Goal: Task Accomplishment & Management: Manage account settings

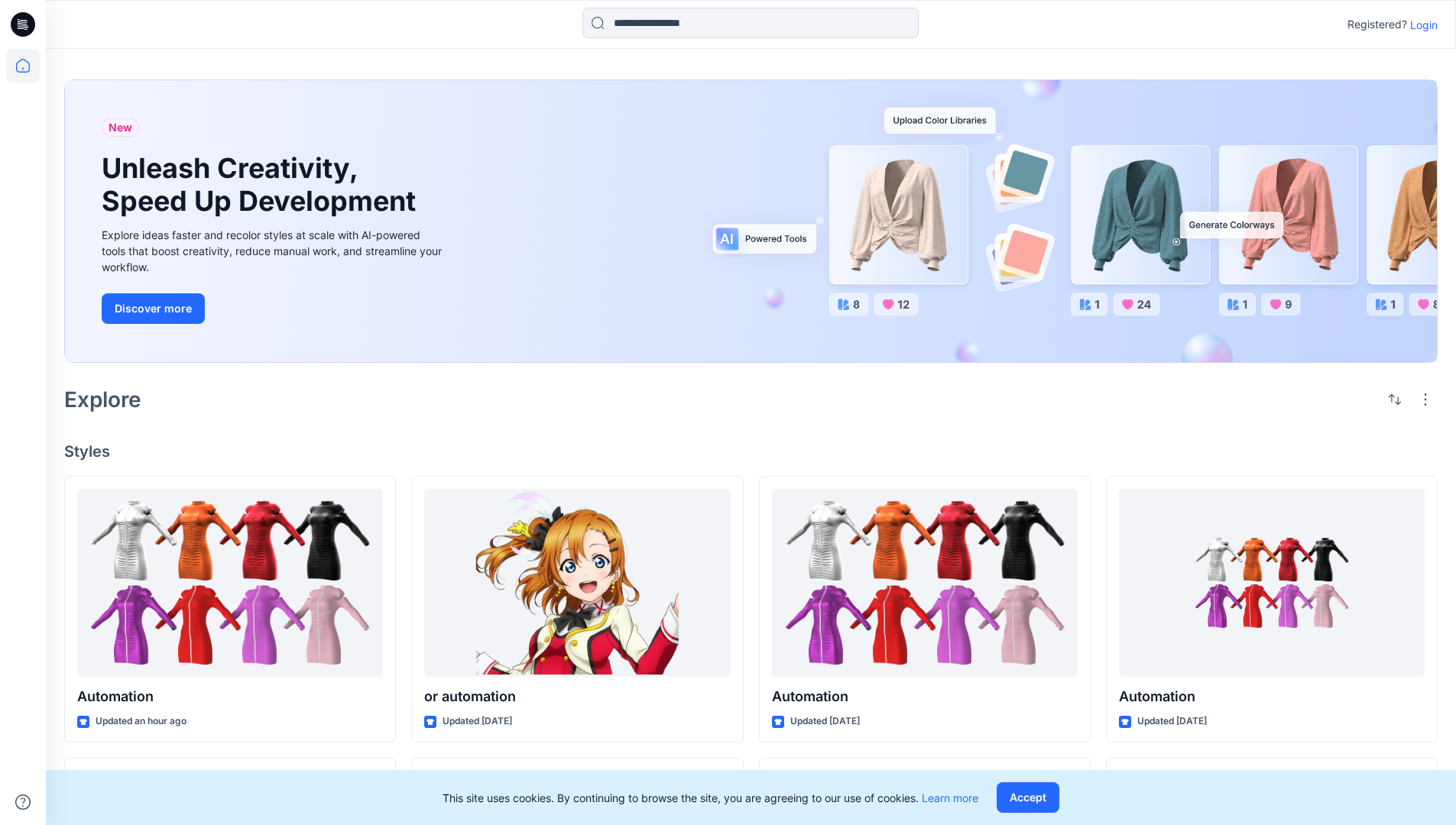
click at [1420, 24] on p "Login" at bounding box center [1423, 25] width 28 height 16
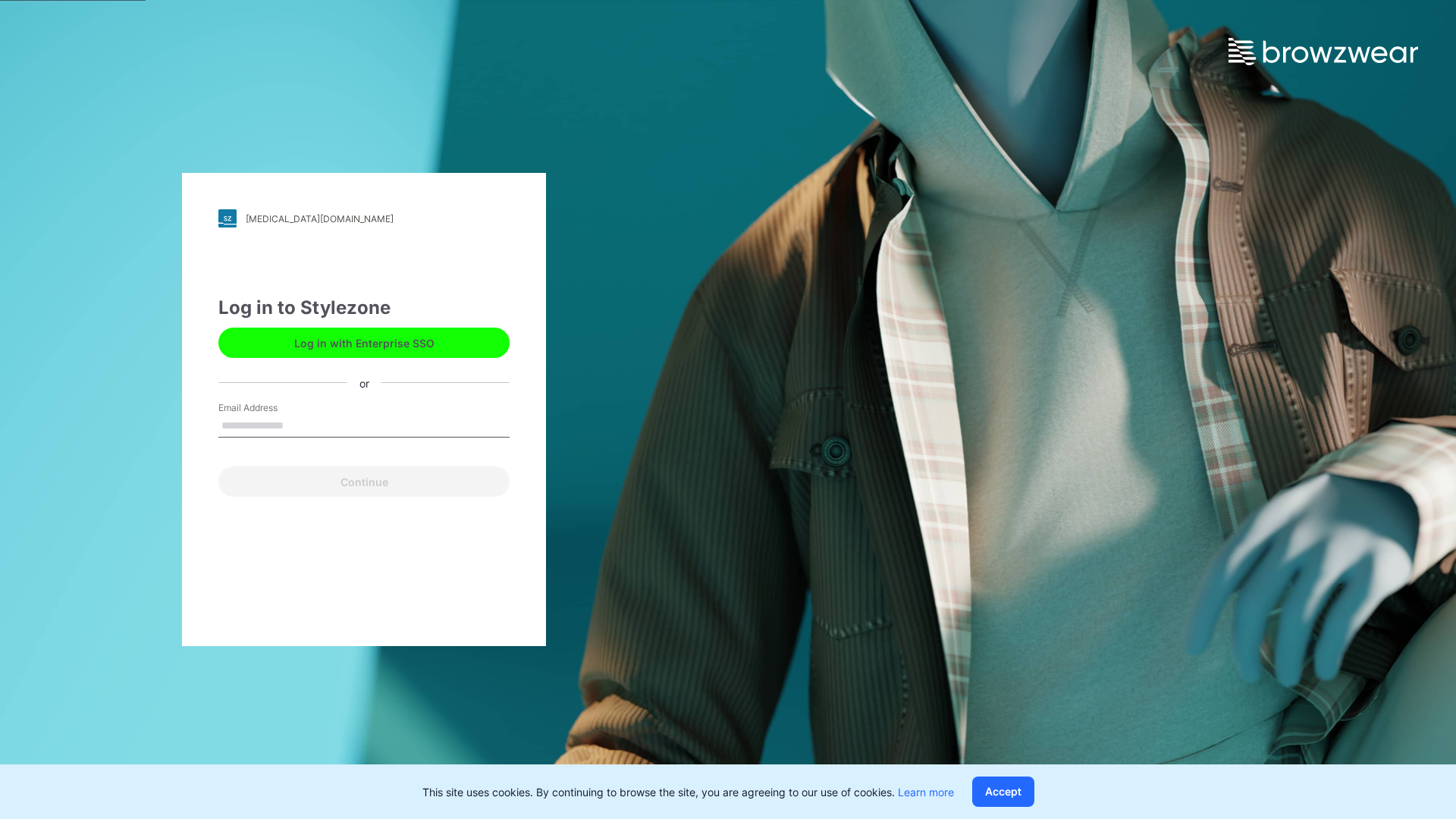
click at [299, 424] on input "Email Address" at bounding box center [364, 426] width 291 height 23
type input "**********"
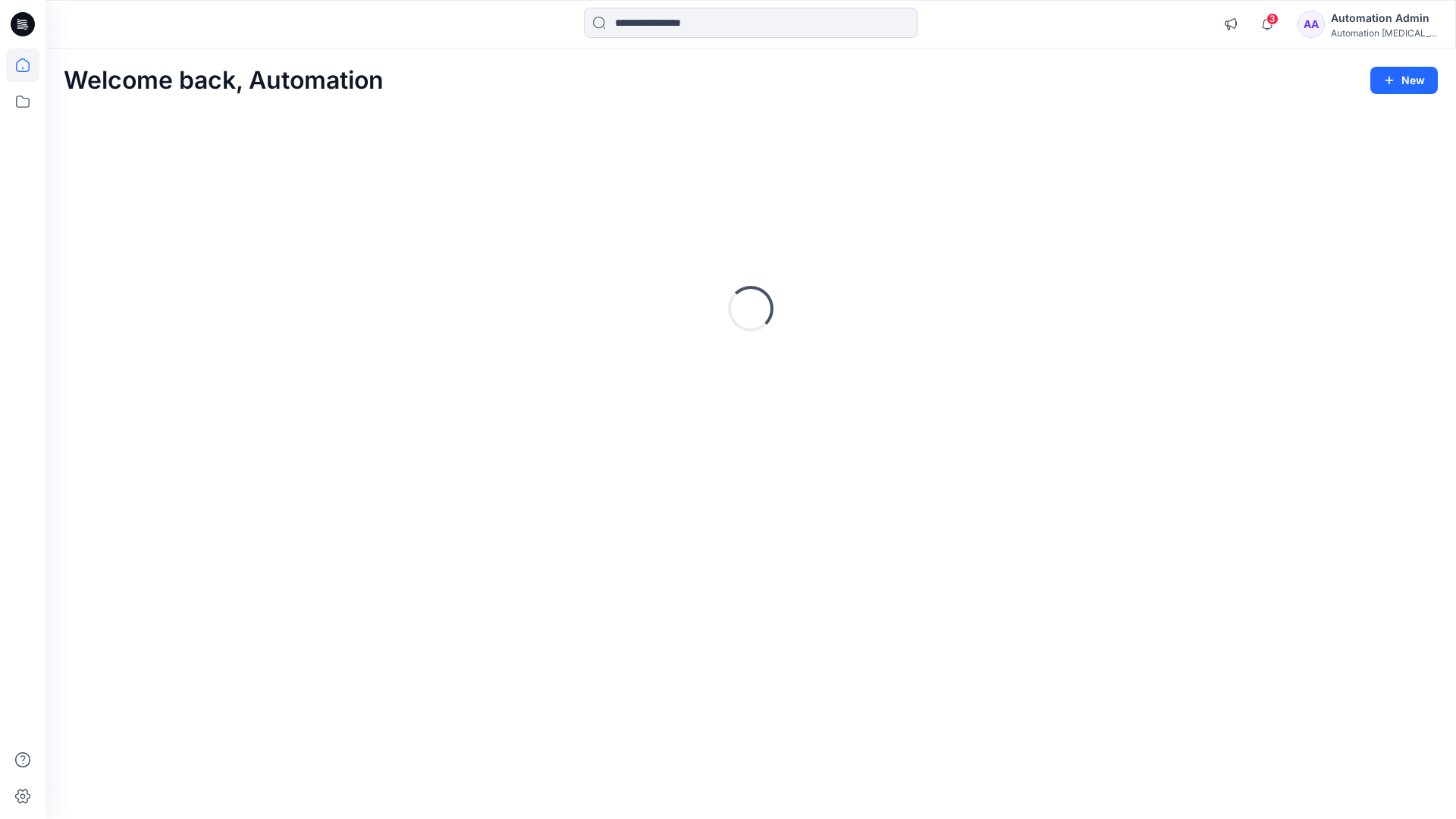
click at [29, 65] on icon at bounding box center [23, 65] width 14 height 14
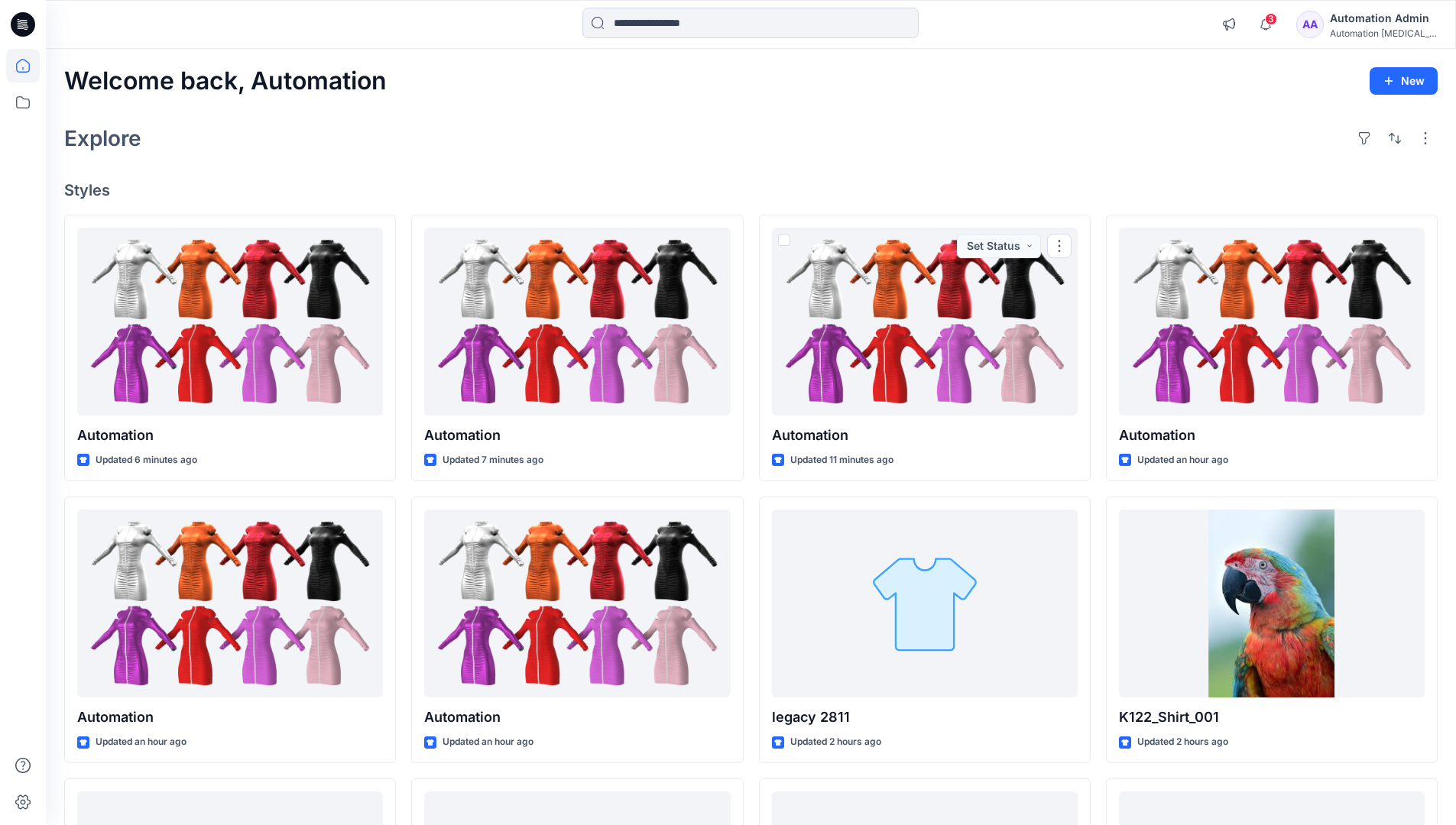
click at [1366, 18] on div "Automation Admin" at bounding box center [1384, 18] width 107 height 19
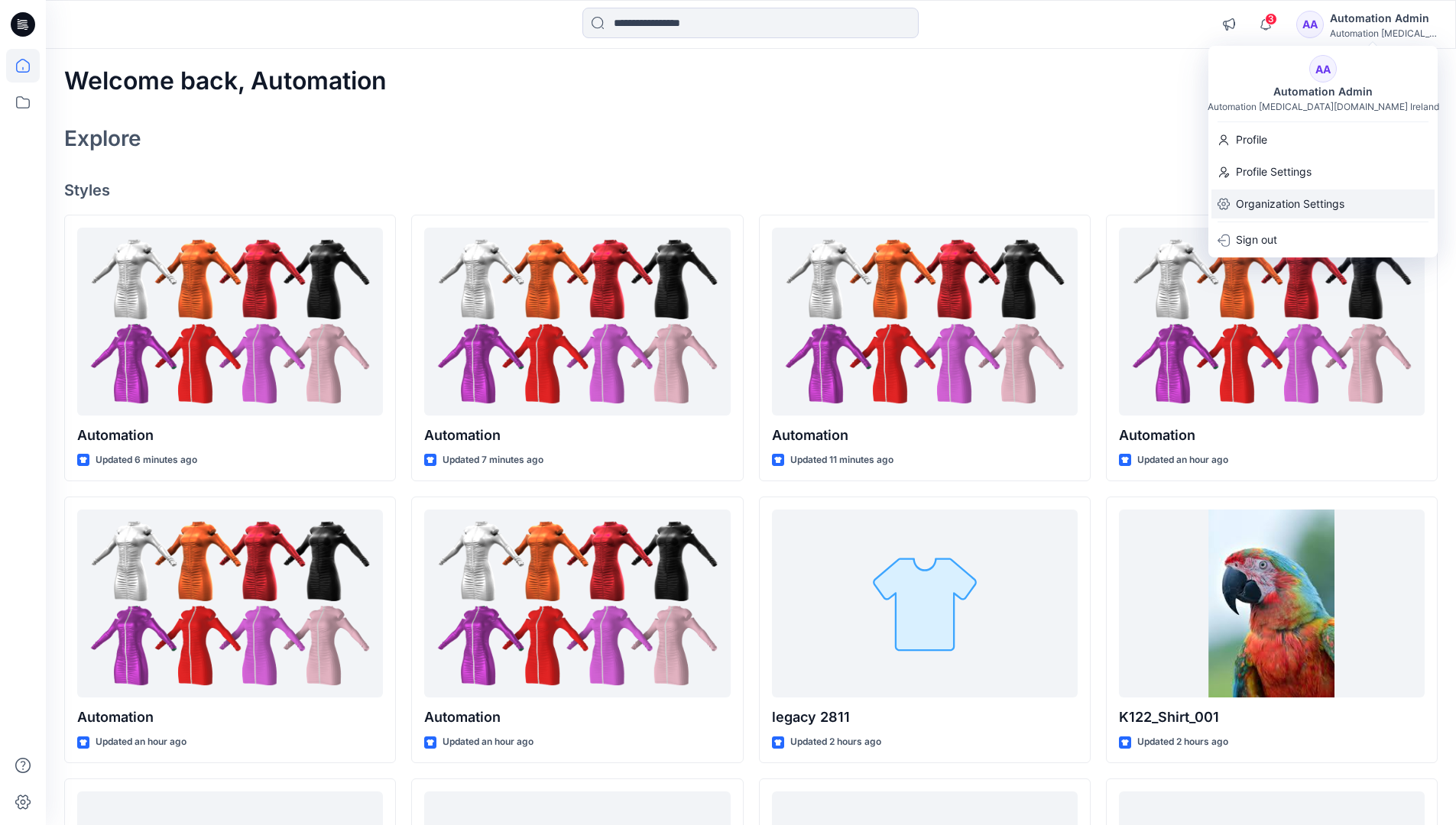
click at [1329, 206] on p "Organization Settings" at bounding box center [1289, 204] width 108 height 29
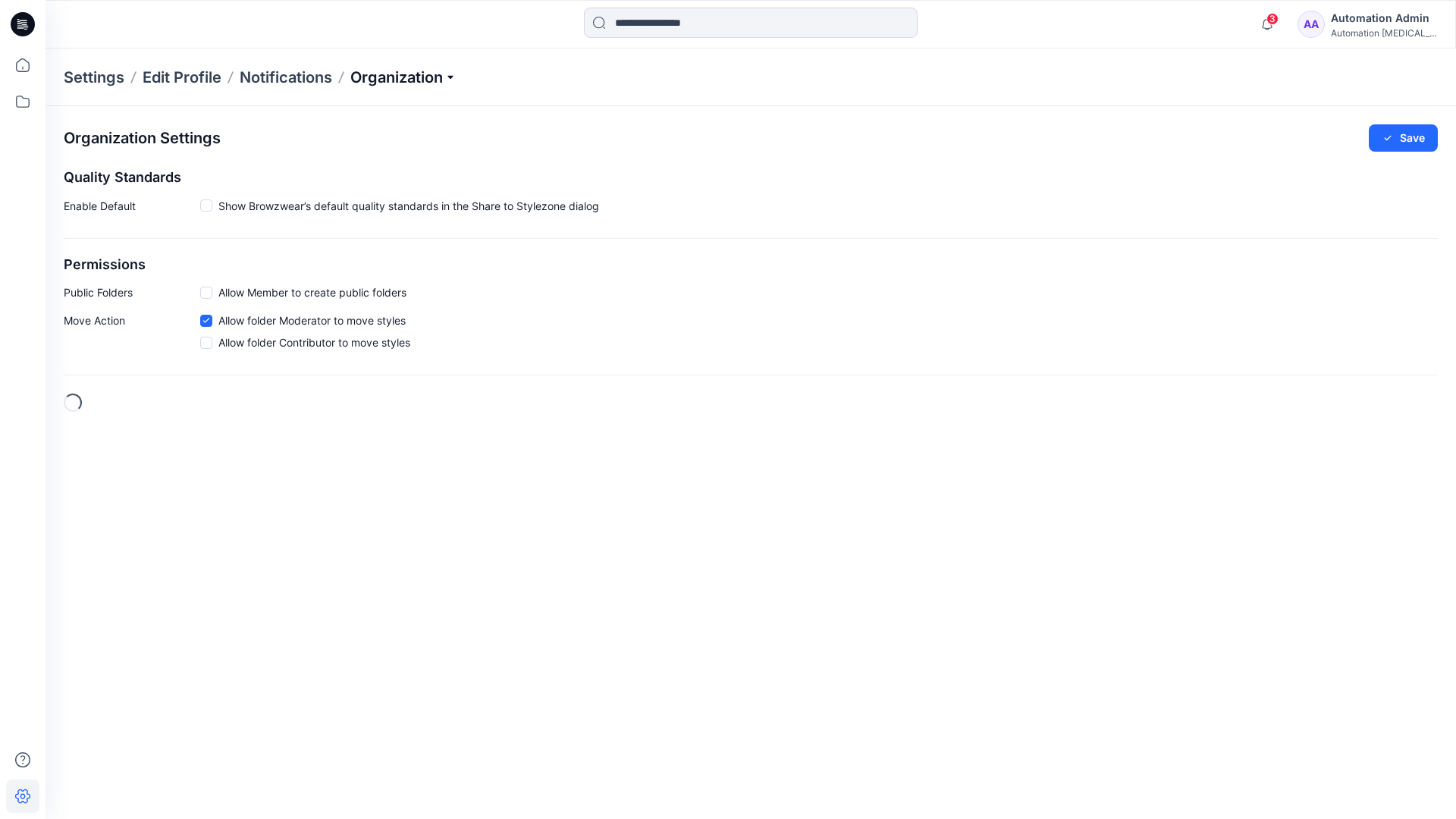
click at [436, 81] on p "Organization" at bounding box center [403, 77] width 106 height 21
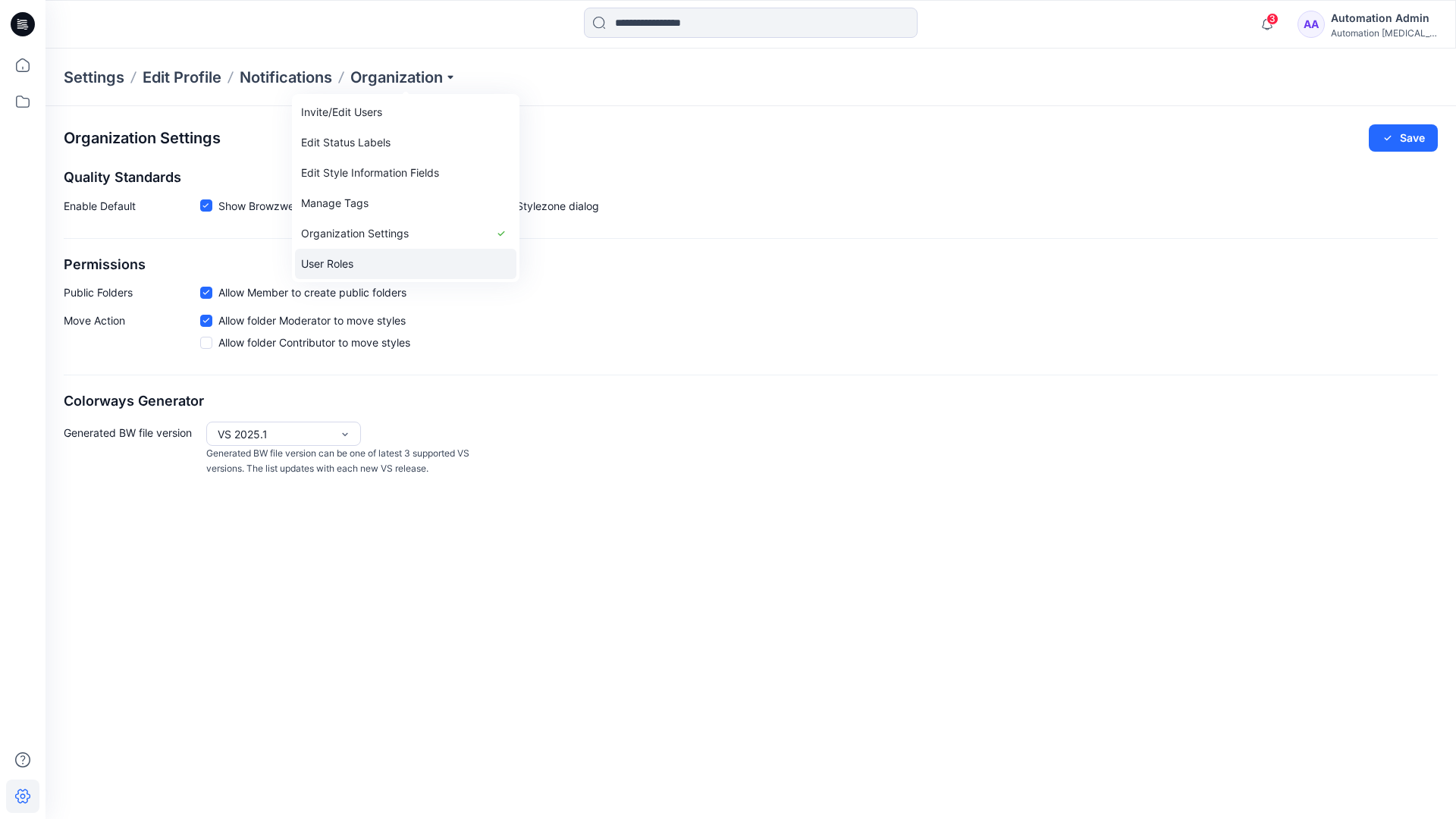
click at [403, 259] on link "User Roles" at bounding box center [406, 264] width 222 height 31
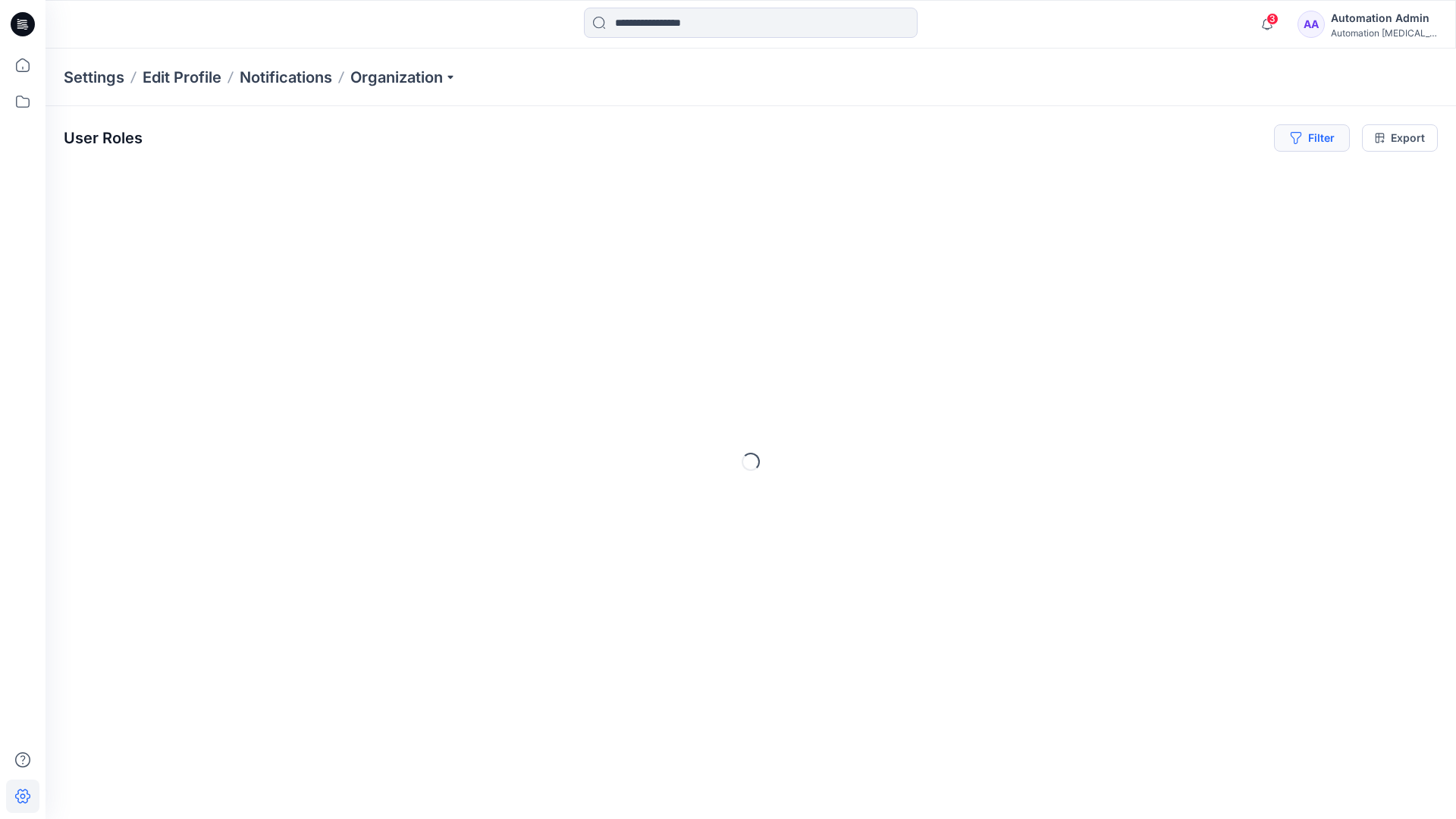
click at [1324, 144] on button "Filter" at bounding box center [1312, 138] width 76 height 27
type input "*****"
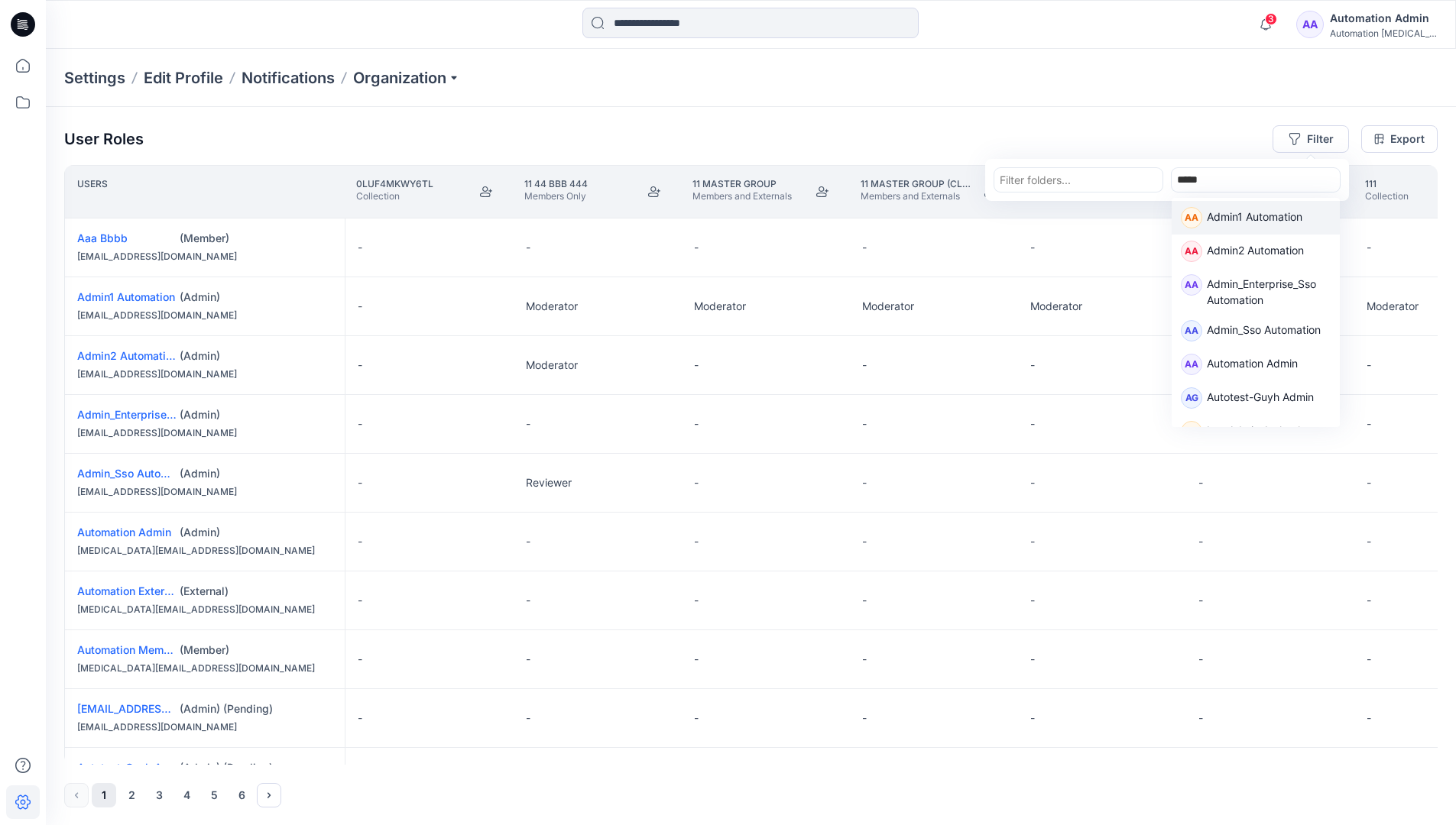
click at [1235, 213] on p "Admin1 Automation" at bounding box center [1254, 219] width 96 height 20
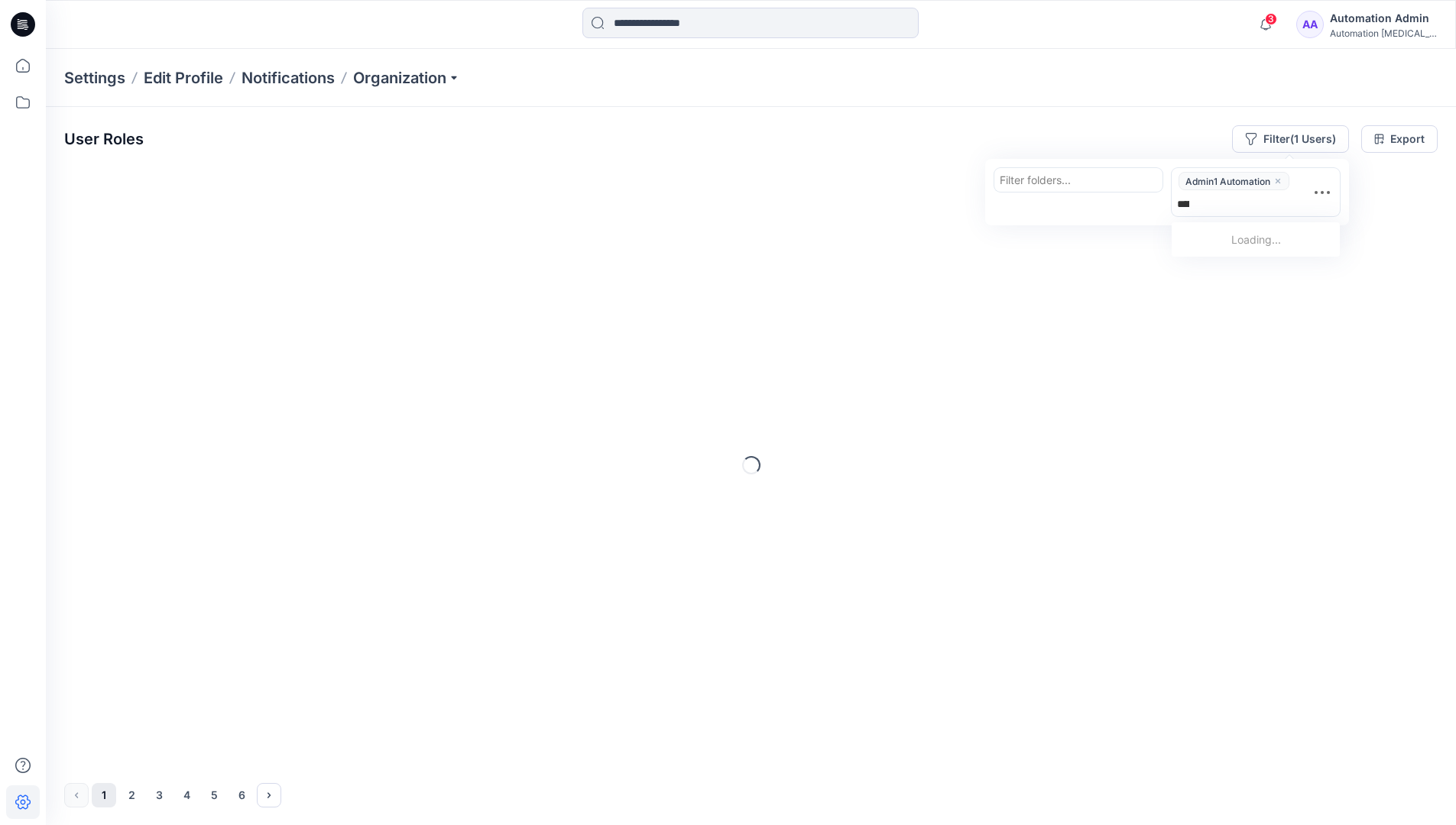
type input "******"
click at [1267, 238] on p "Automation Member" at bounding box center [1257, 243] width 101 height 20
type input "********"
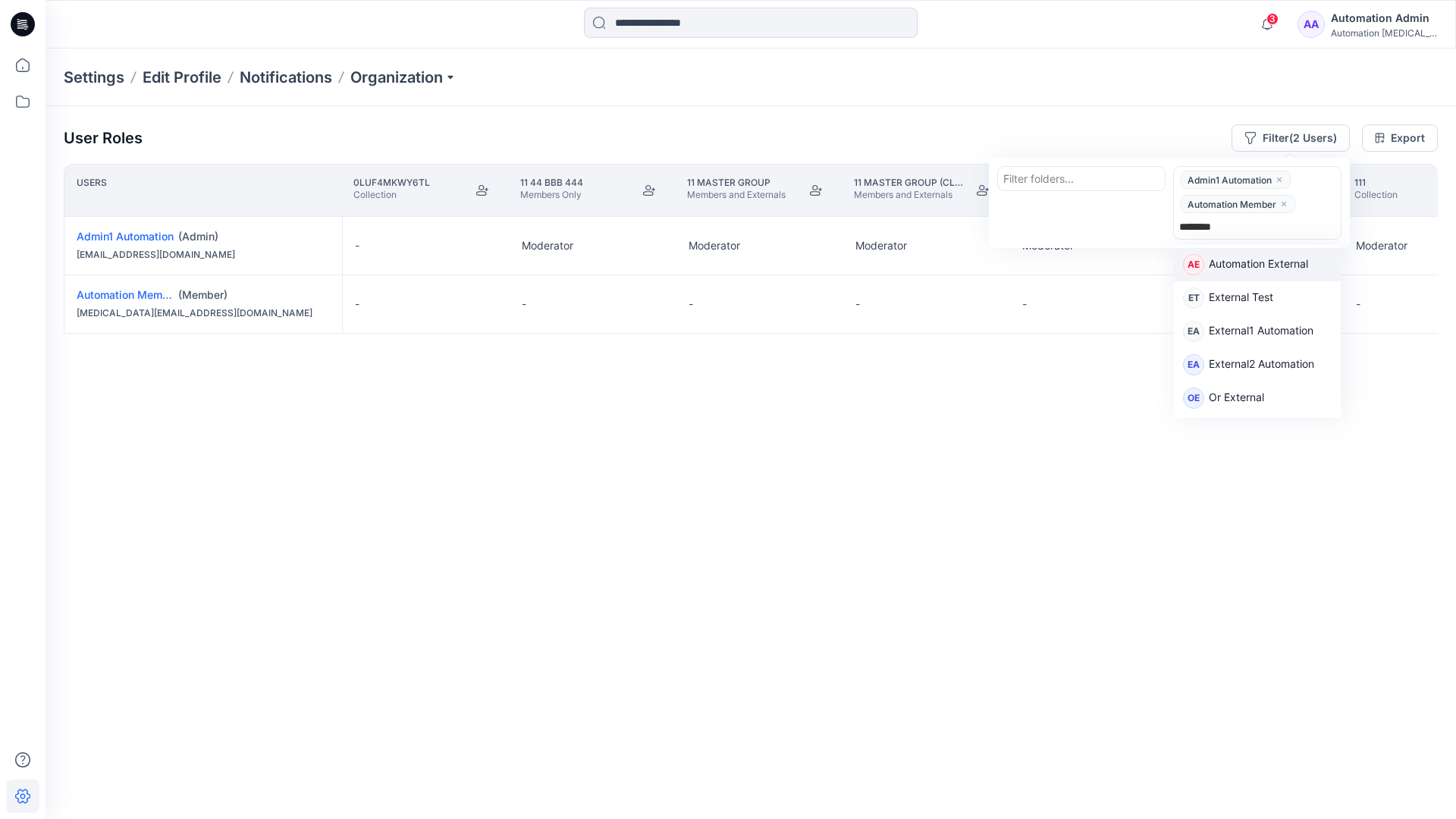
click at [1282, 269] on p "Automation External" at bounding box center [1258, 265] width 99 height 19
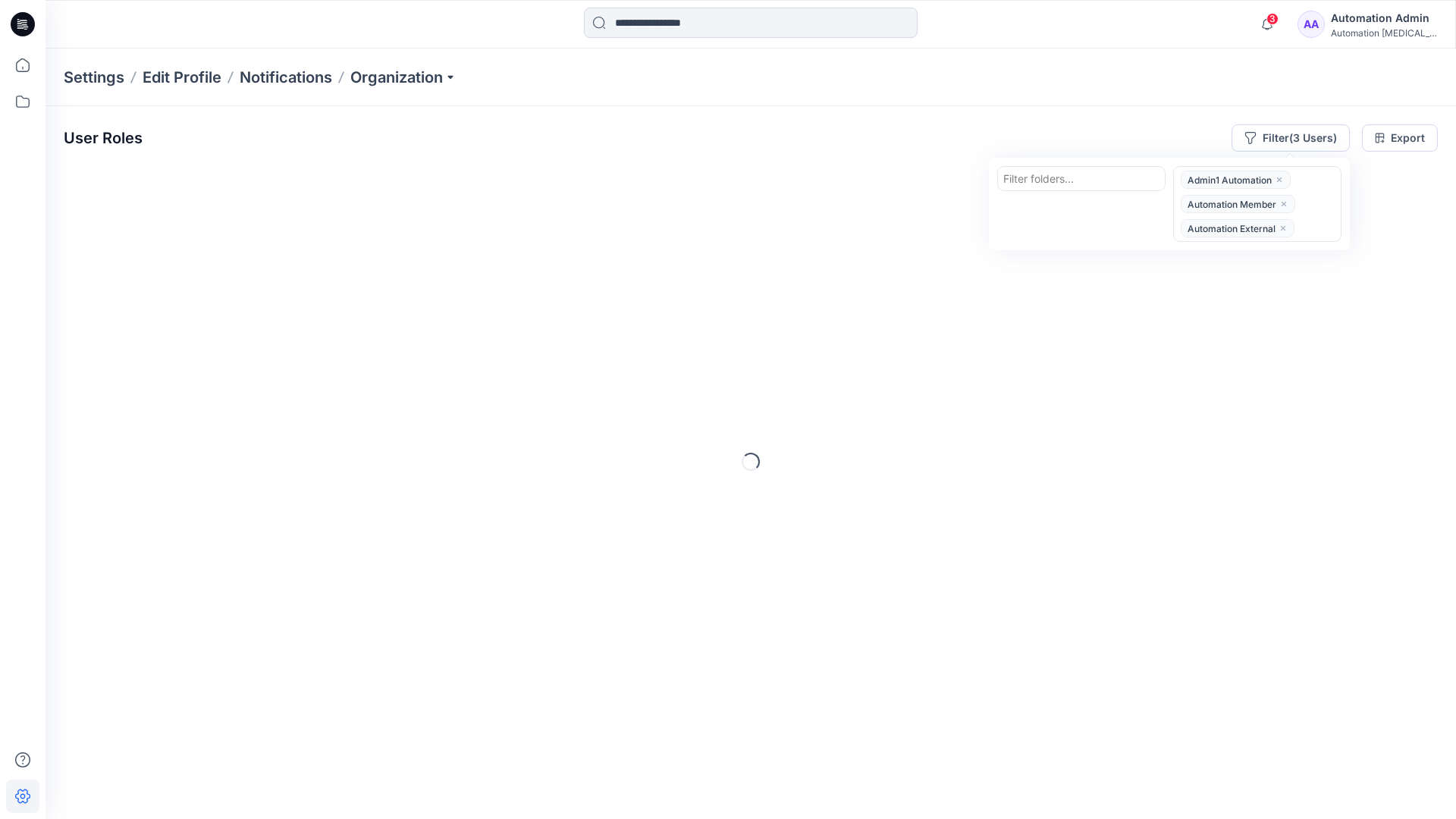
click at [1041, 127] on div "User Roles Filter (3 Users) Filter folders... option Automation External, selec…" at bounding box center [750, 138] width 1374 height 27
click at [1275, 135] on button "Filter (3 Users)" at bounding box center [1291, 138] width 119 height 27
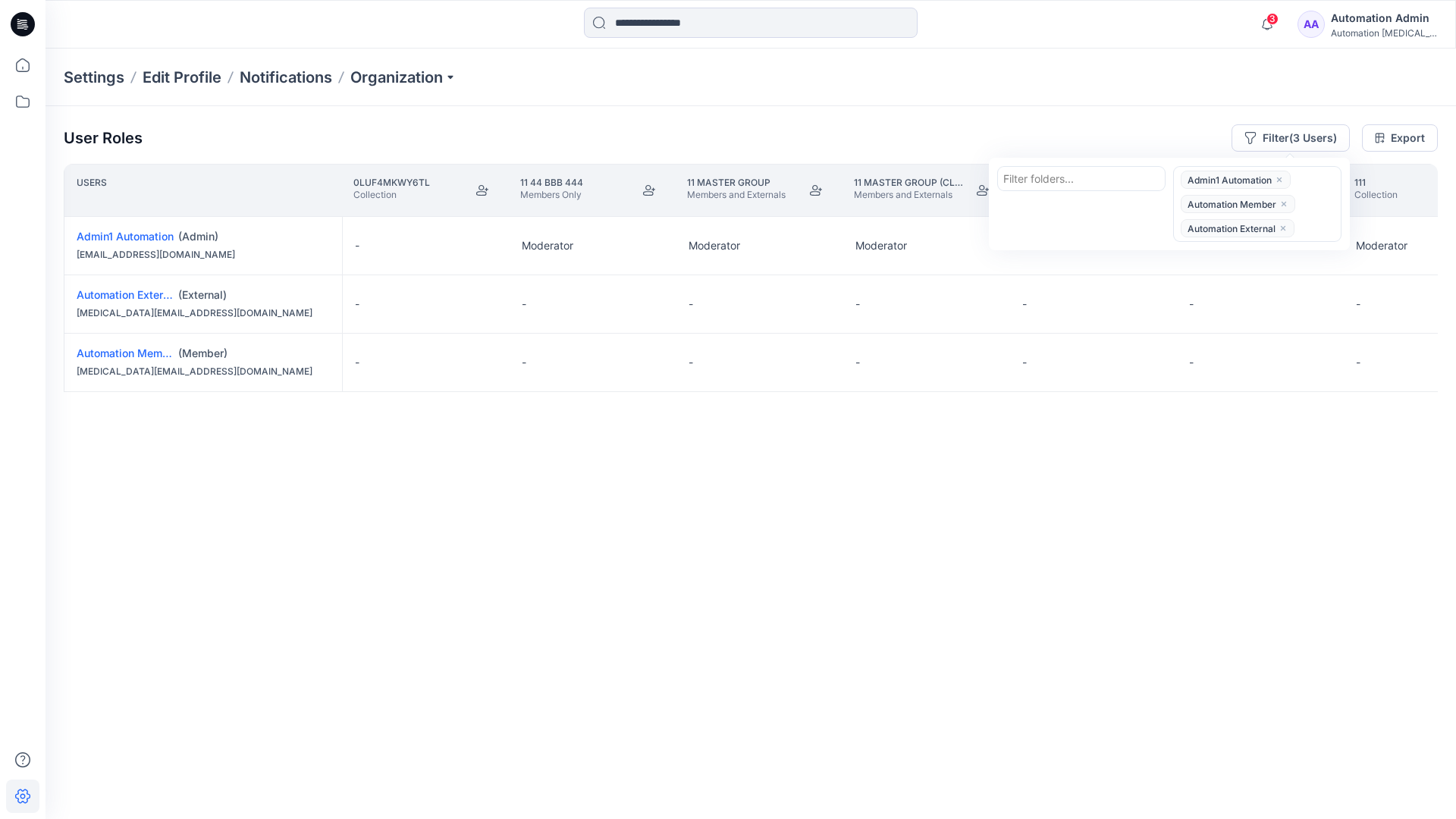
click at [1050, 176] on div at bounding box center [1082, 179] width 156 height 19
type input "******"
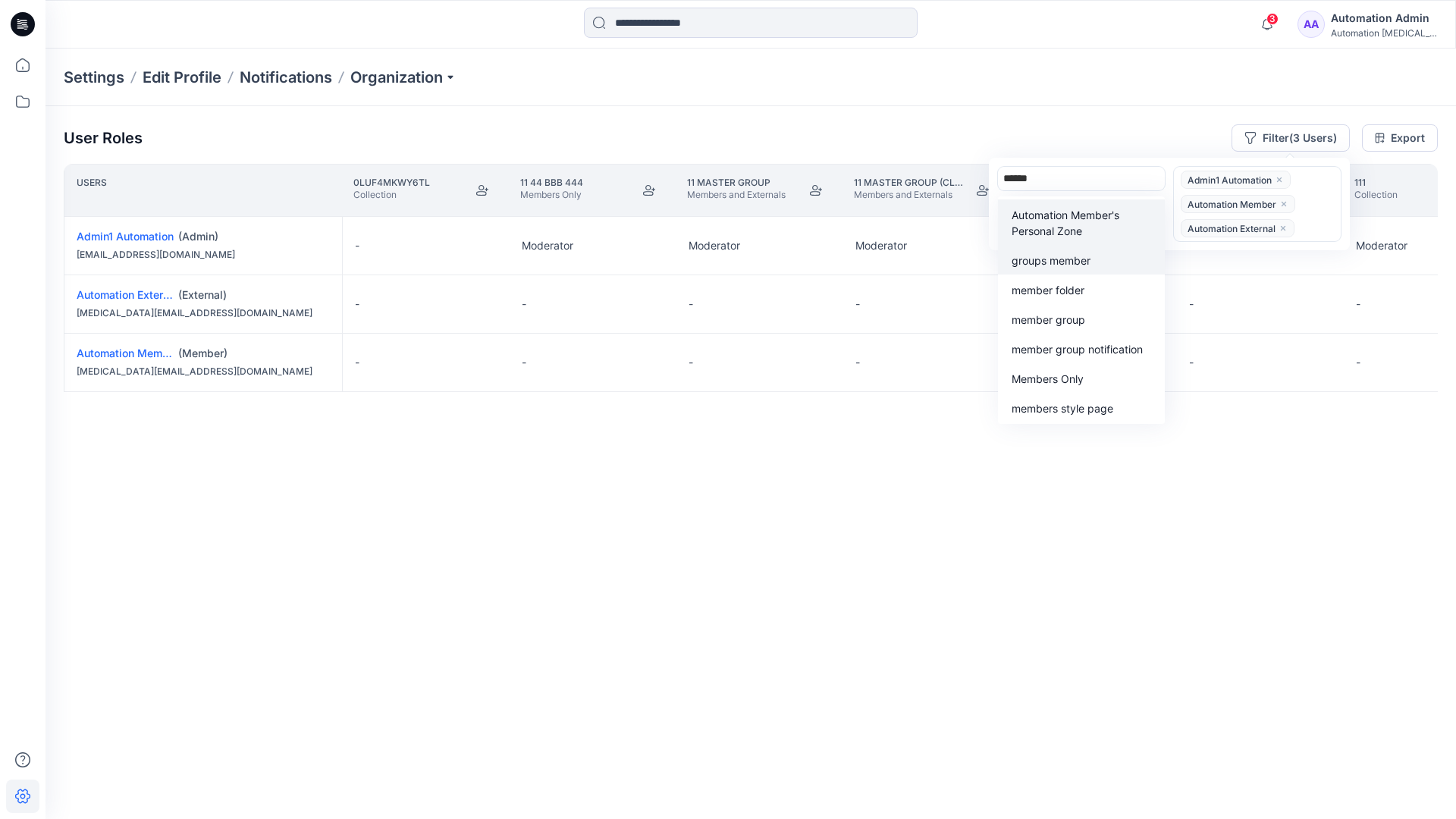
click at [1078, 251] on div "groups member" at bounding box center [1081, 260] width 148 height 18
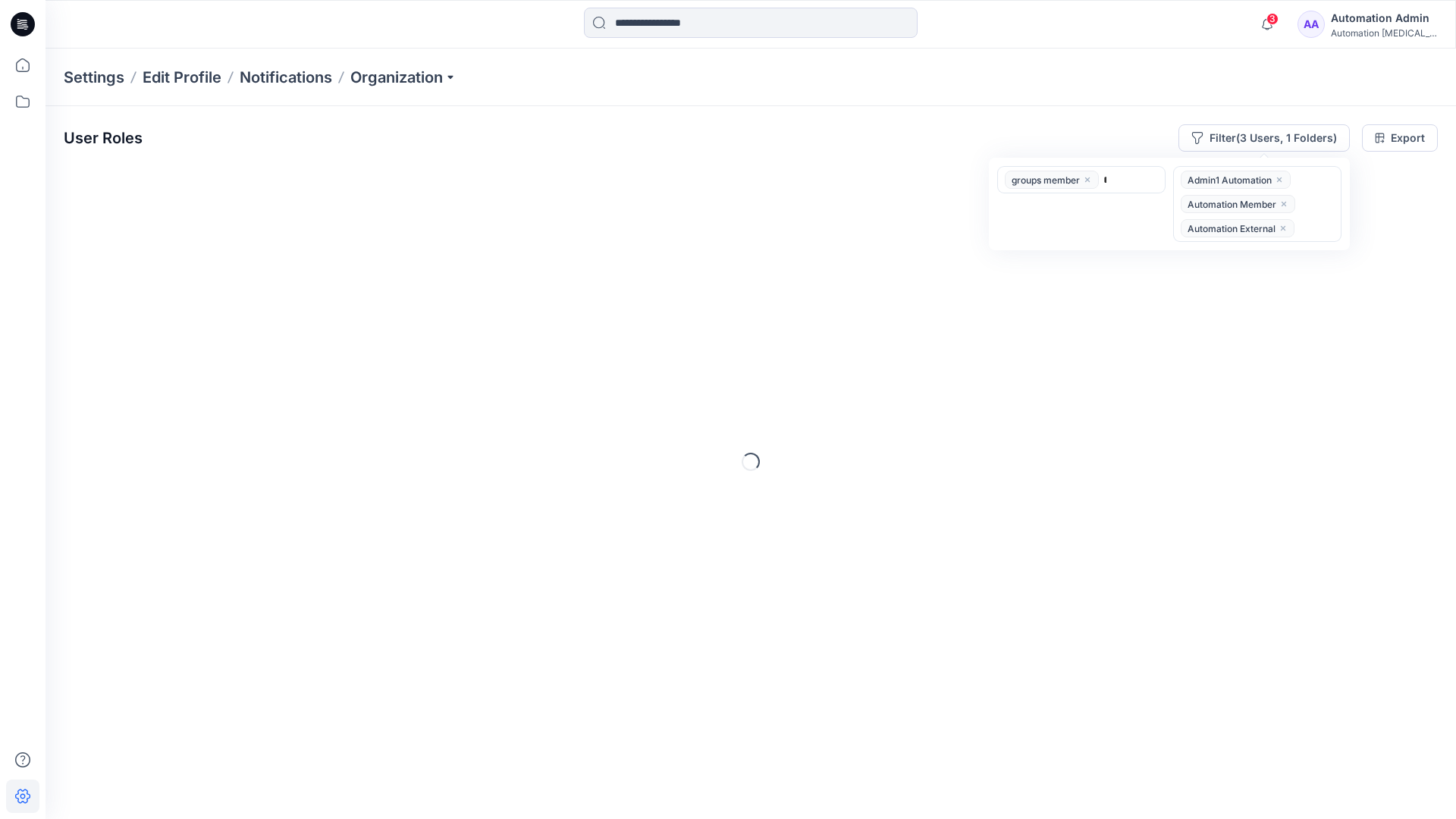
type input "*****"
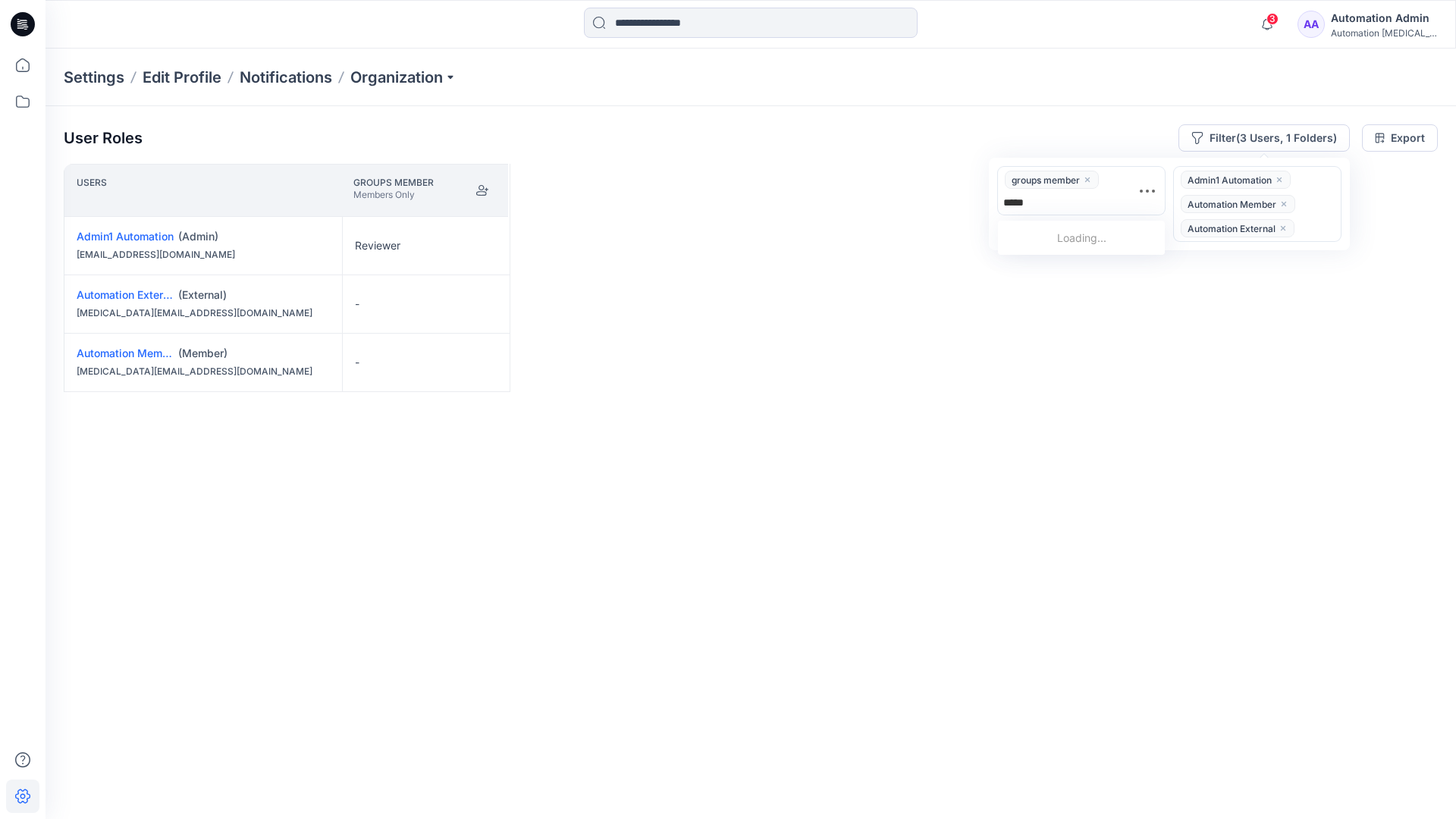
scroll to position [157, 0]
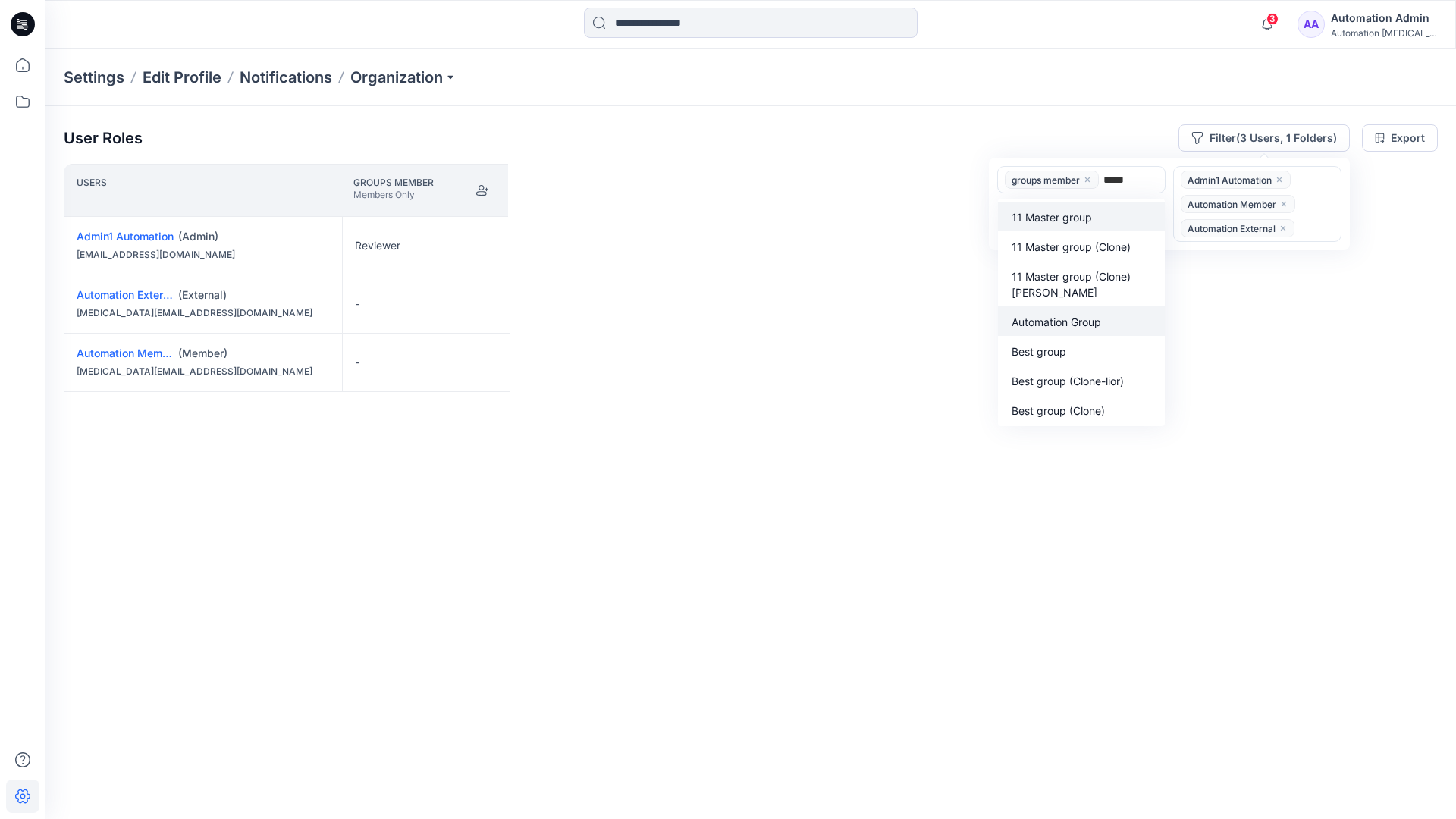
click at [1066, 317] on p "Automation Group" at bounding box center [1056, 322] width 90 height 16
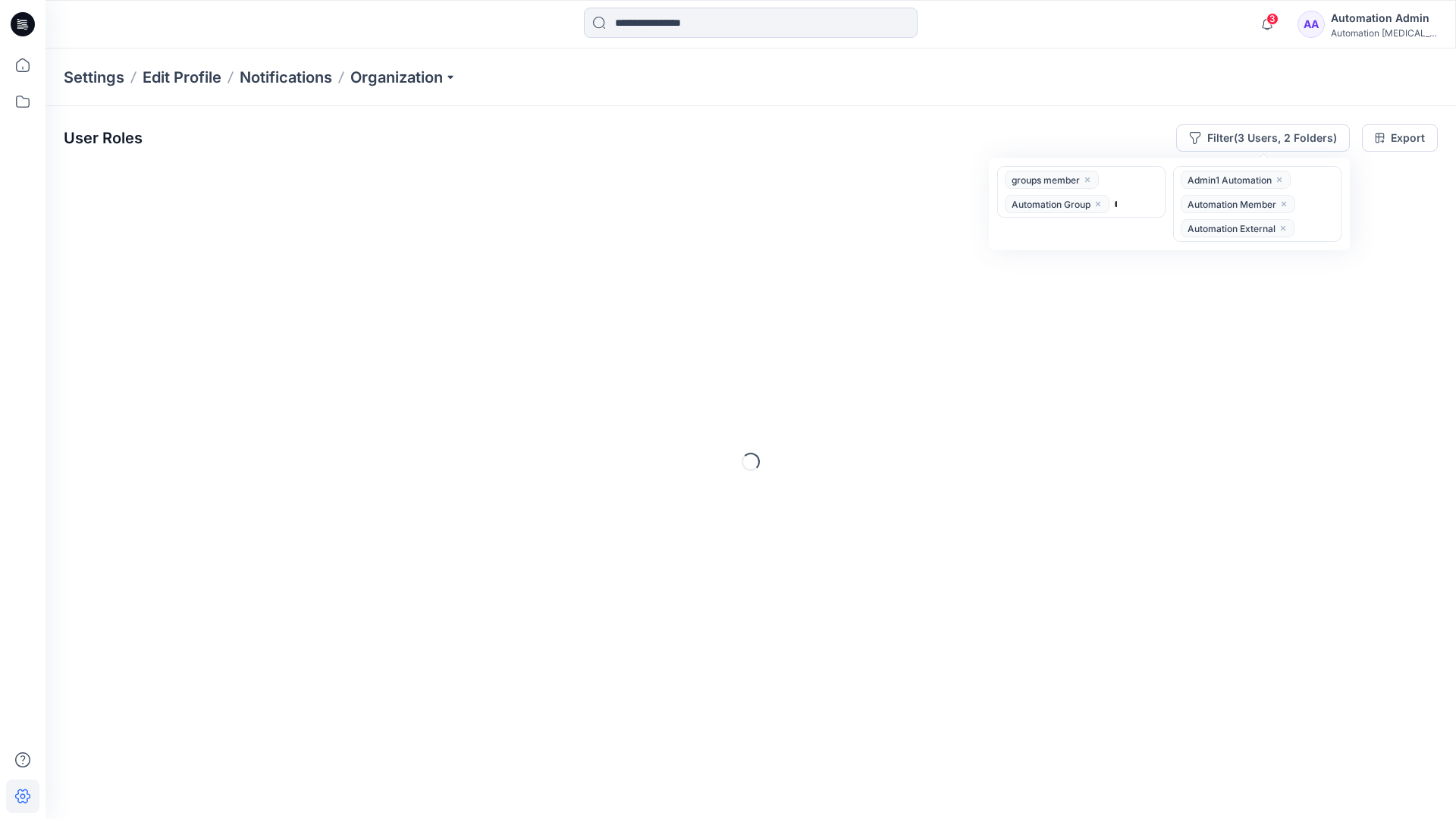
type input "******"
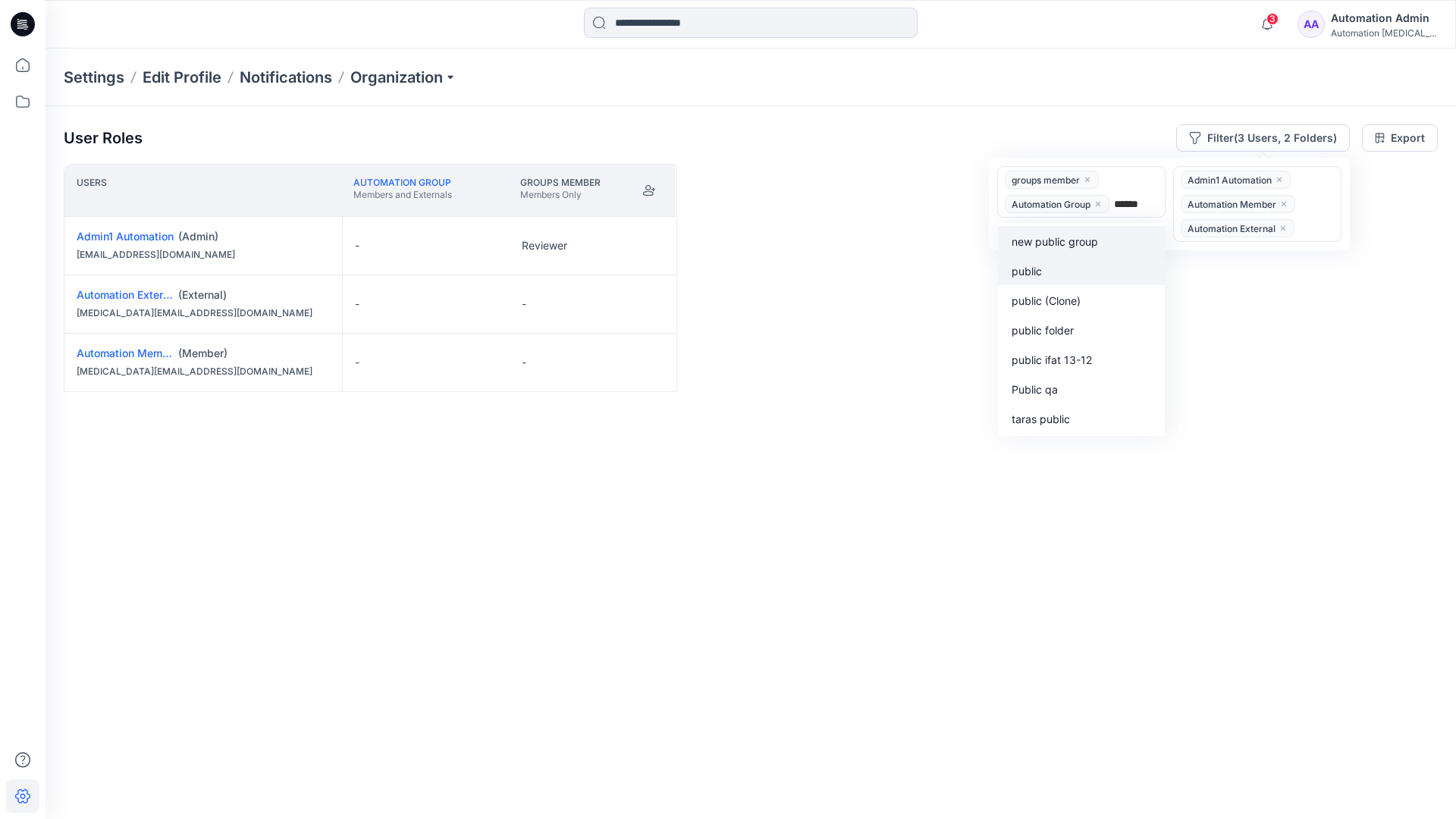
click at [1052, 266] on div "public" at bounding box center [1081, 270] width 148 height 18
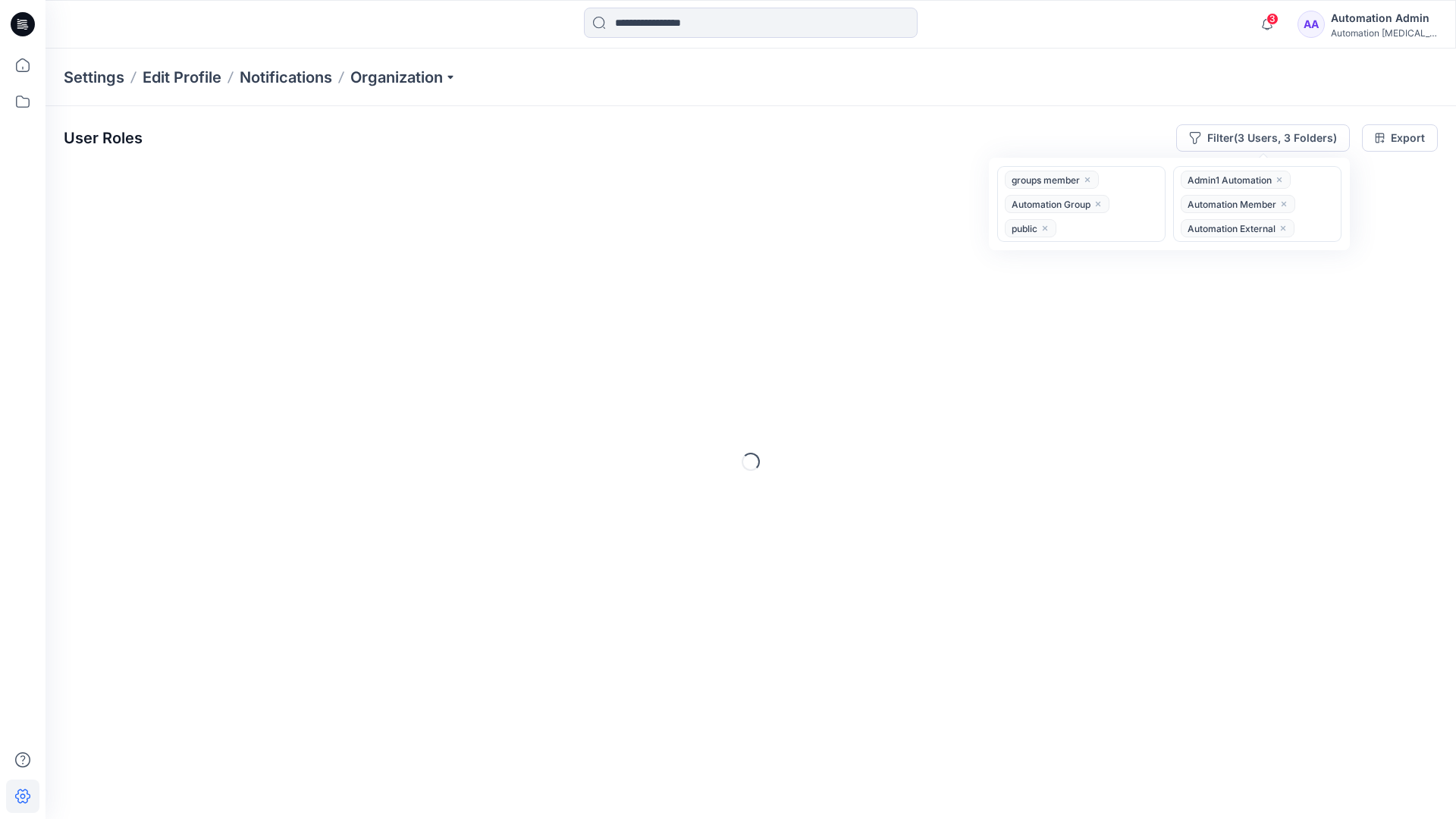
click at [849, 112] on div "User Roles Filter (3 Users, 3 Folders) option public, selected. groups member A…" at bounding box center [750, 442] width 1411 height 671
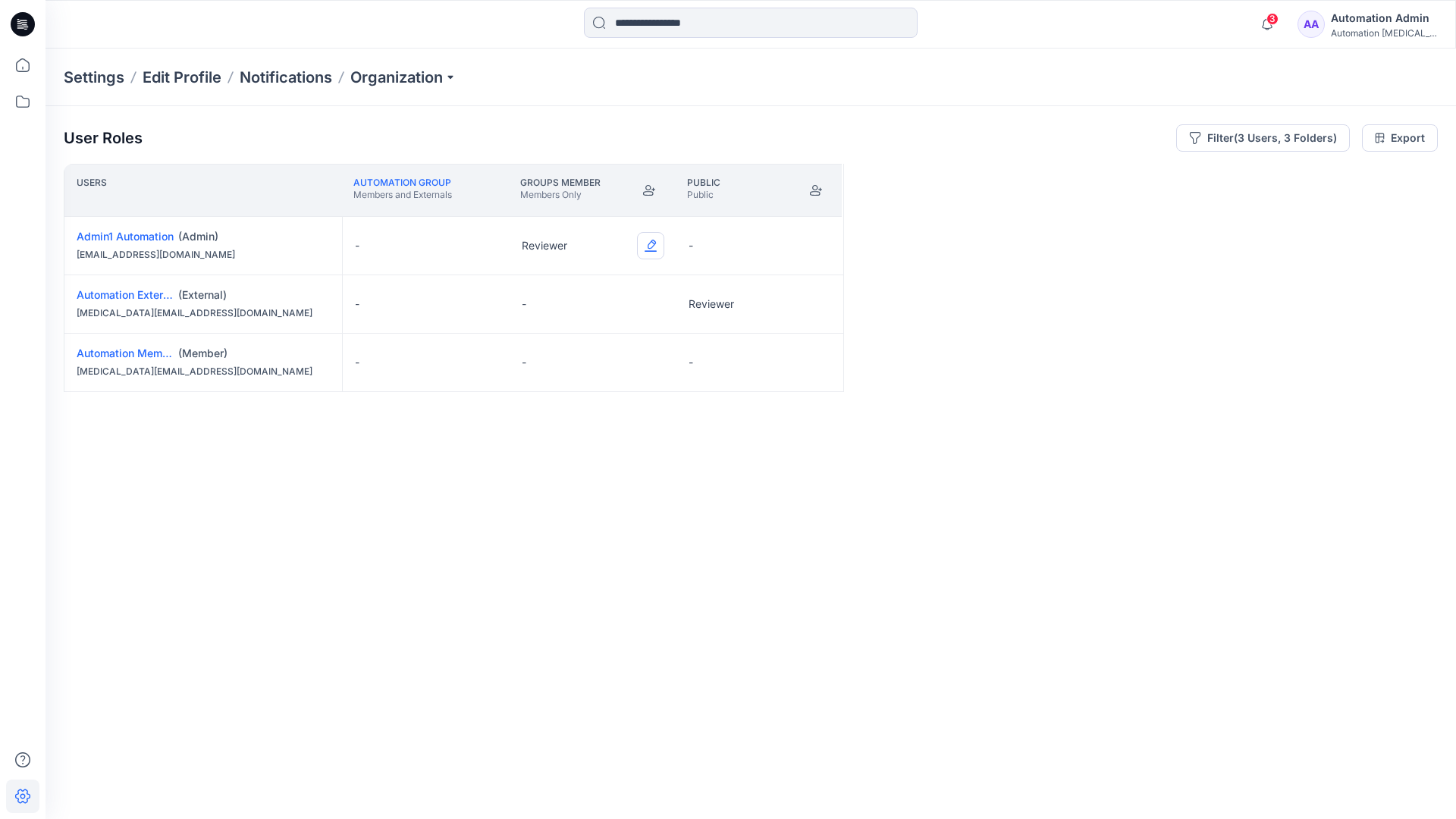
click at [652, 244] on button "Edit Role" at bounding box center [651, 246] width 27 height 27
click at [594, 306] on button "Reviewer" at bounding box center [579, 310] width 164 height 27
click at [816, 302] on button "Edit Role" at bounding box center [817, 304] width 27 height 27
click at [766, 368] on button "Reviewer" at bounding box center [746, 368] width 164 height 27
click at [816, 364] on button "Edit Role" at bounding box center [817, 362] width 27 height 27
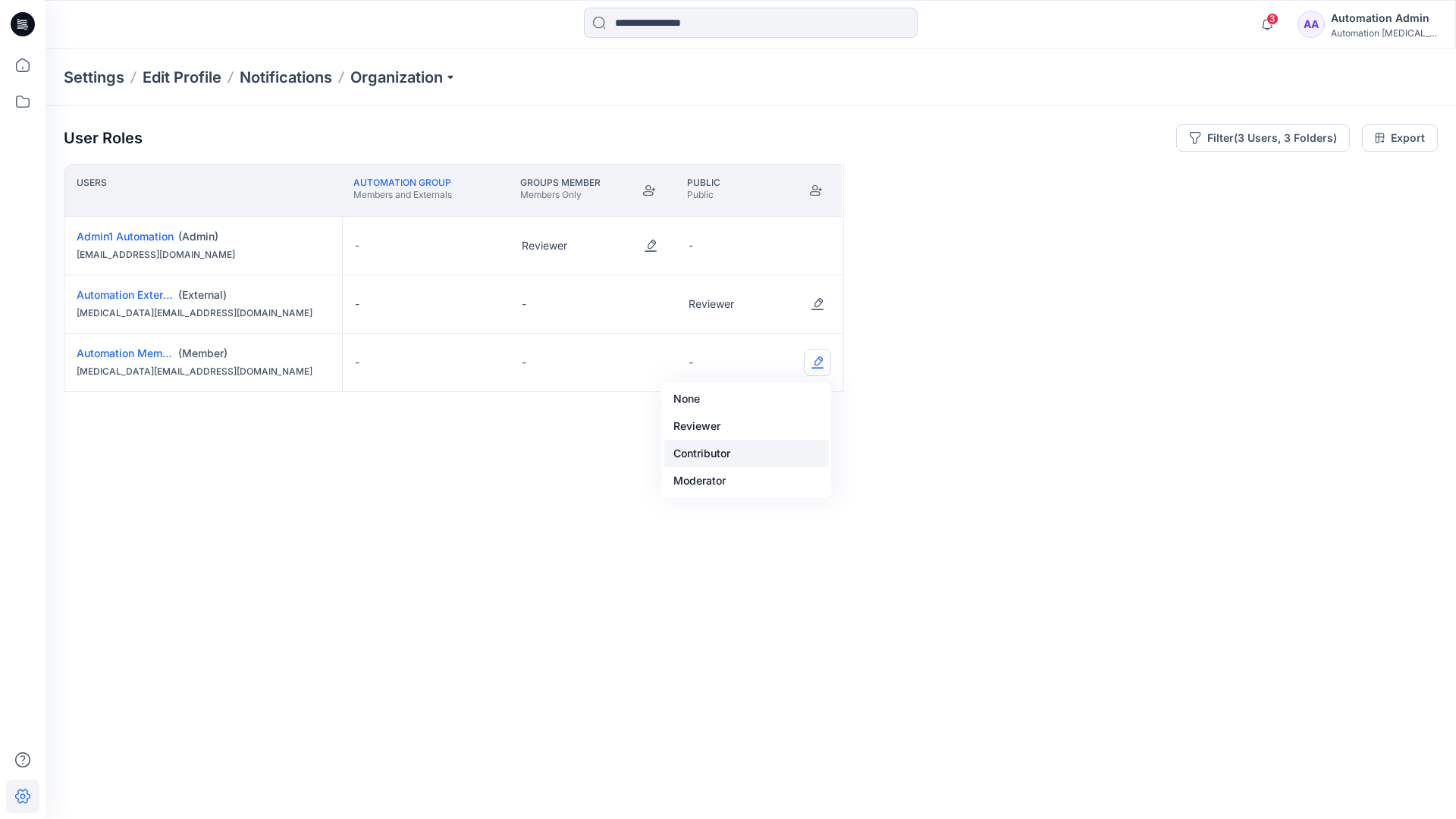
click at [766, 440] on button "Contributor" at bounding box center [746, 453] width 164 height 27
click at [778, 399] on button "None" at bounding box center [746, 399] width 164 height 27
click at [653, 295] on button "Edit Role" at bounding box center [651, 304] width 27 height 27
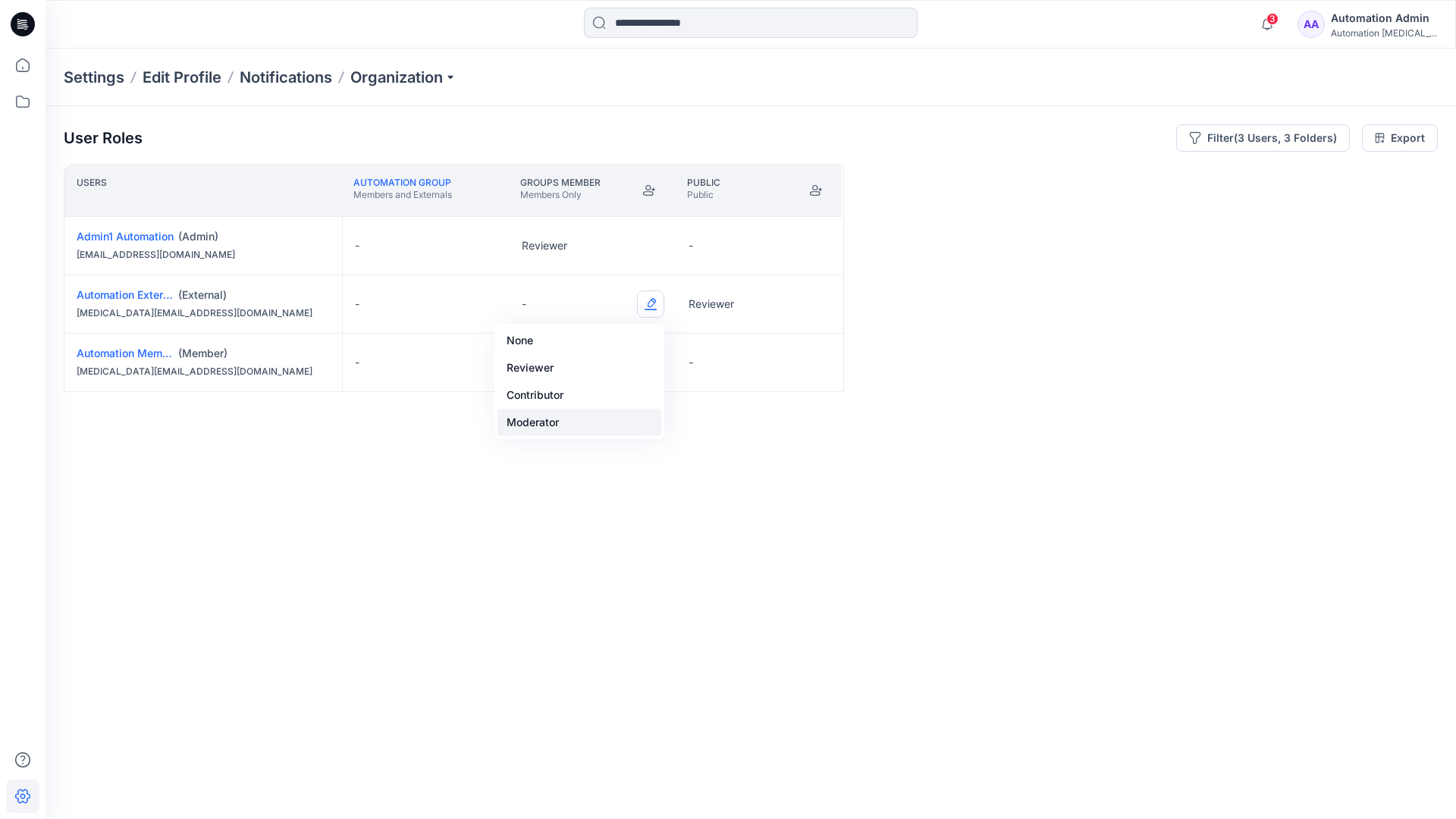
click at [598, 414] on button "Moderator" at bounding box center [579, 423] width 164 height 27
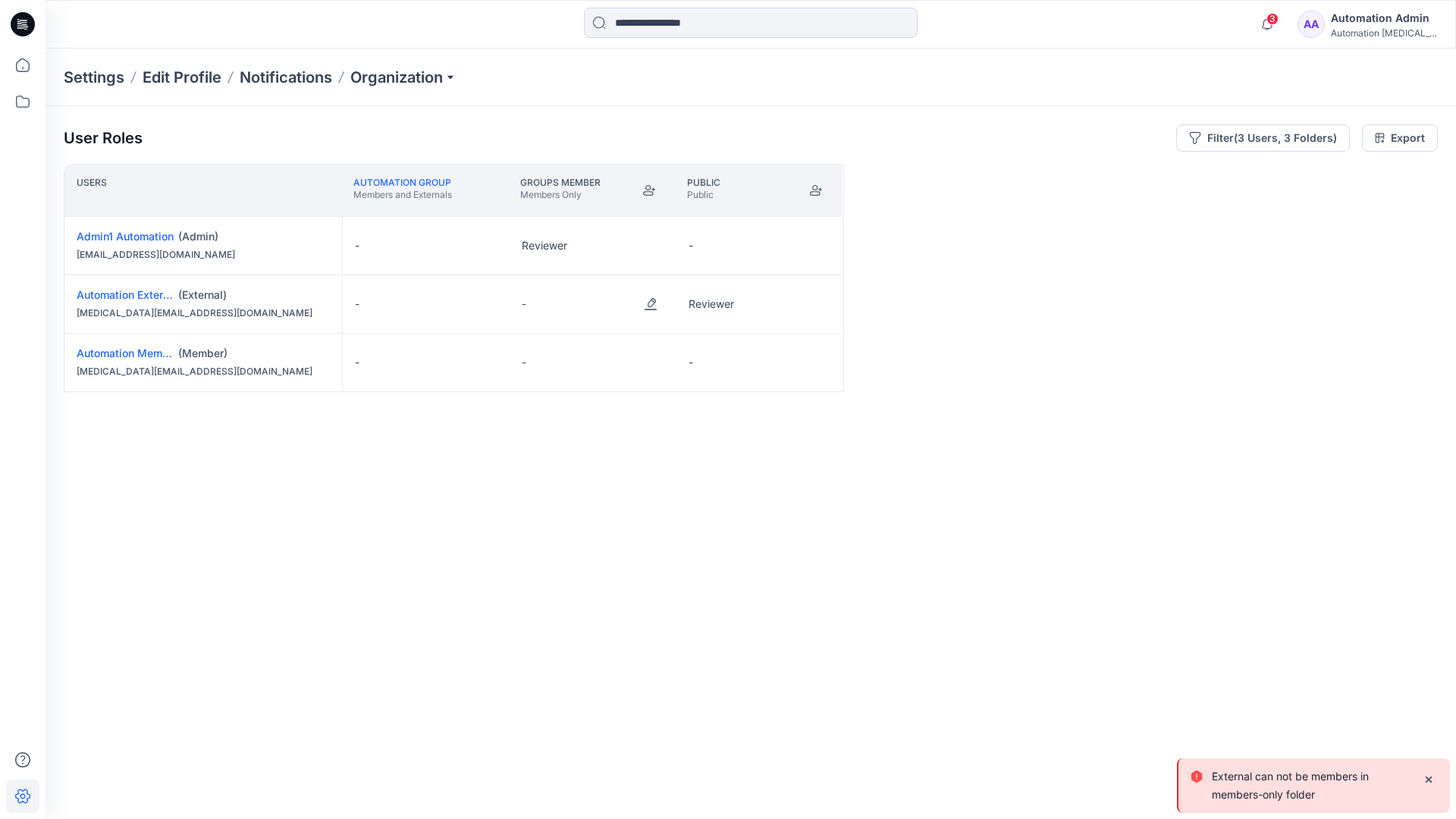
click at [1254, 792] on p "External can not be members in members-only folder" at bounding box center [1311, 785] width 198 height 36
click at [1396, 16] on div "Automation Admin" at bounding box center [1384, 18] width 106 height 19
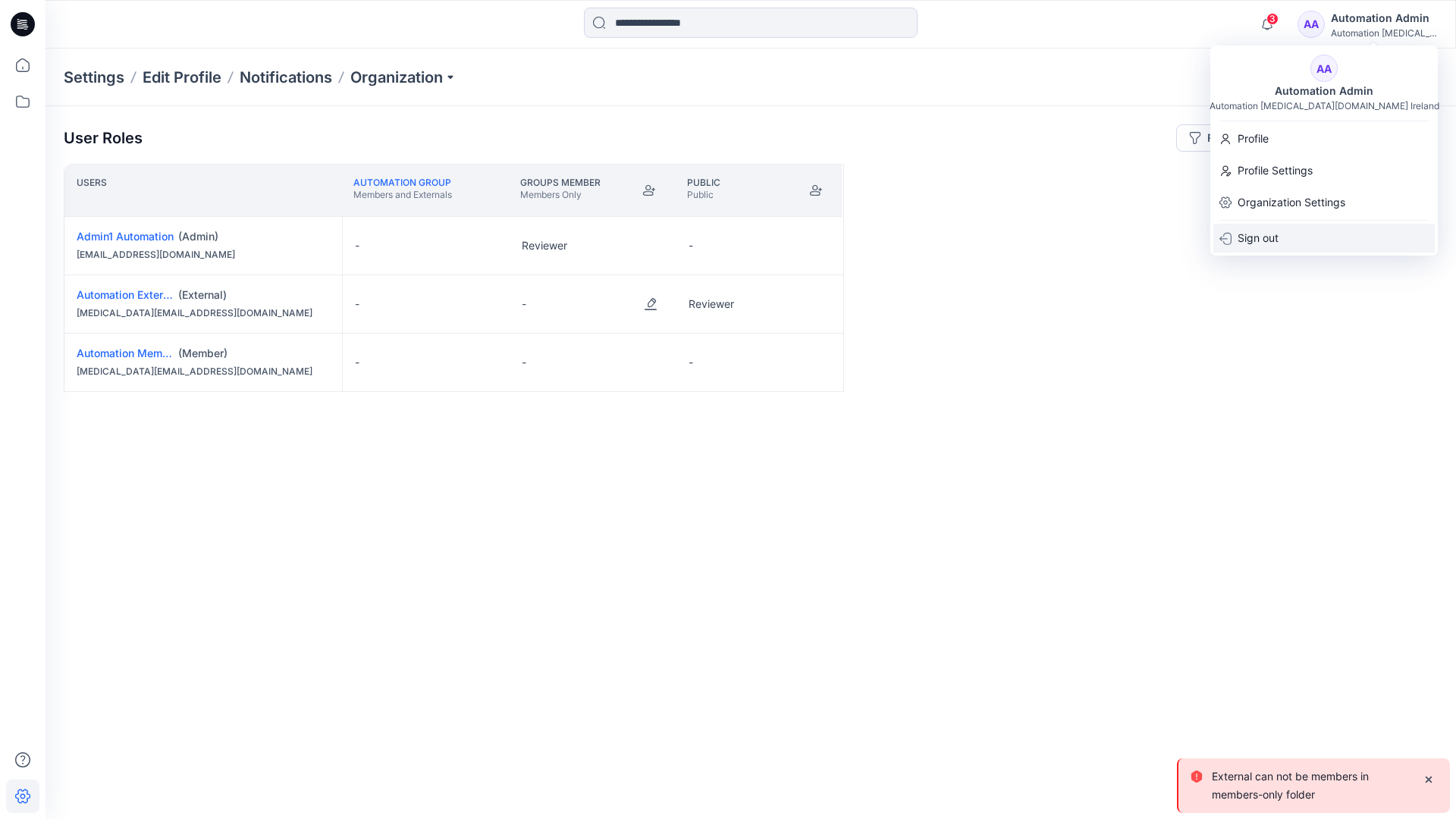
click at [1330, 228] on div "Sign out" at bounding box center [1324, 238] width 222 height 29
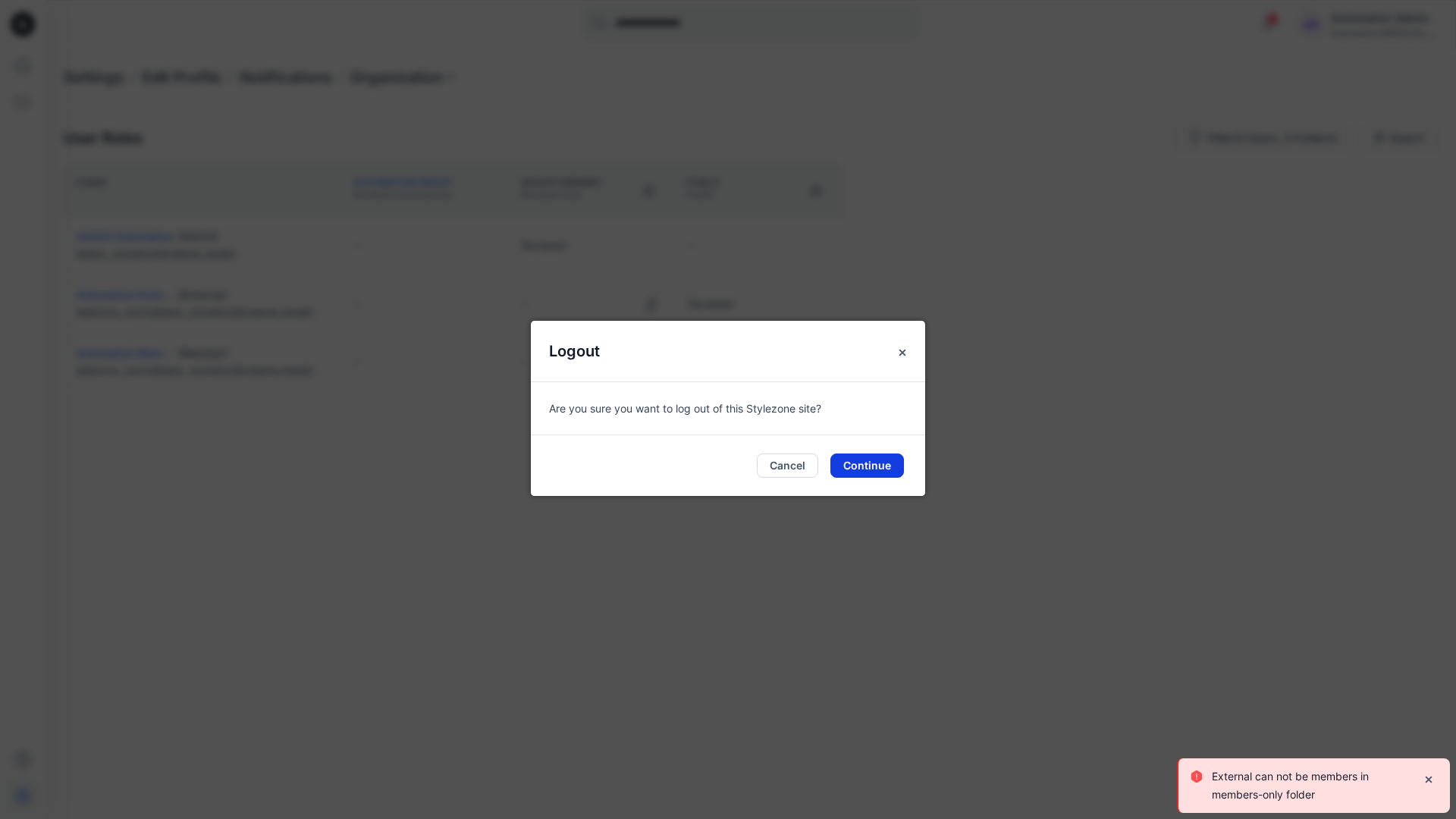
click at [881, 470] on button "Continue" at bounding box center [866, 466] width 73 height 24
